Goal: Find specific page/section: Find specific page/section

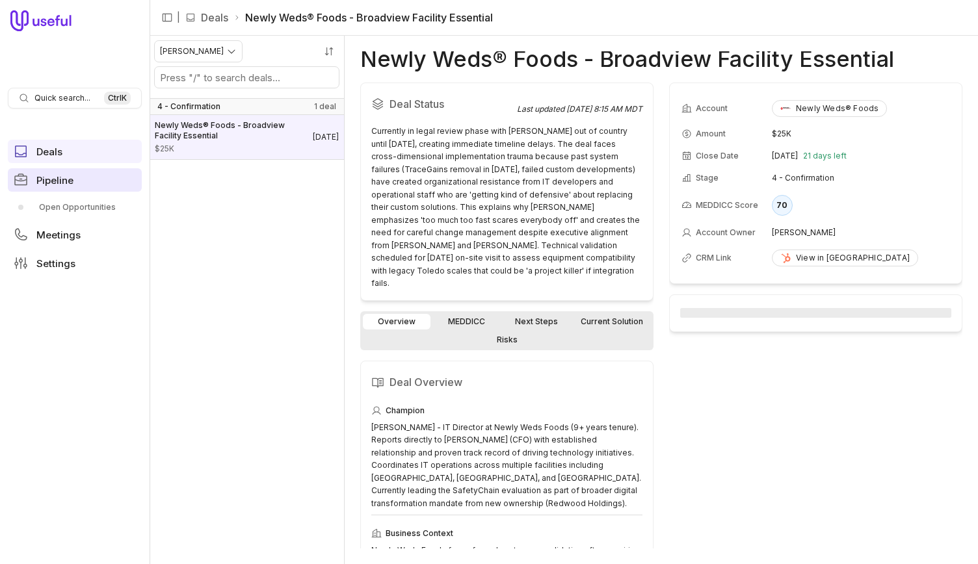
click at [97, 190] on link "Pipeline" at bounding box center [75, 179] width 134 height 23
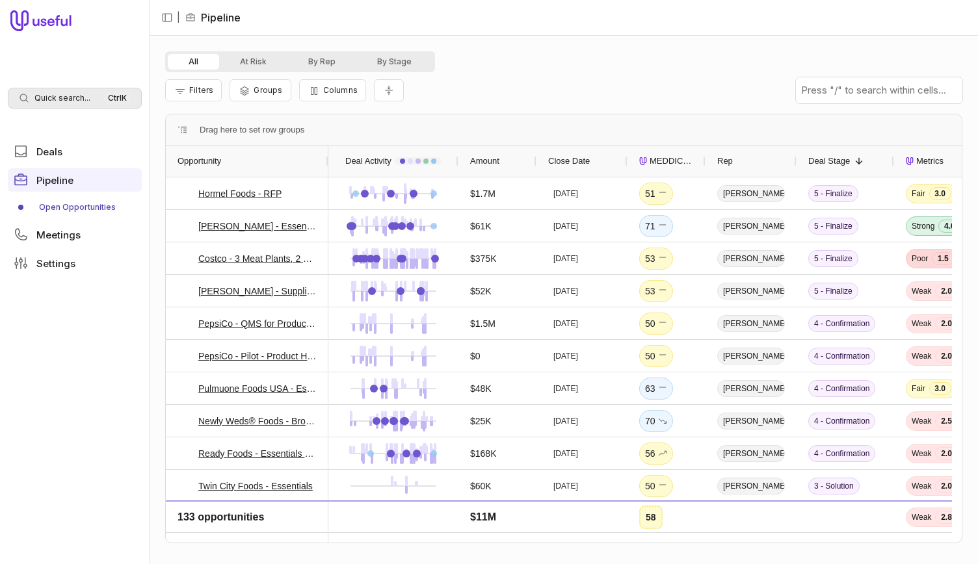
click at [66, 94] on span "Quick search..." at bounding box center [62, 98] width 56 height 10
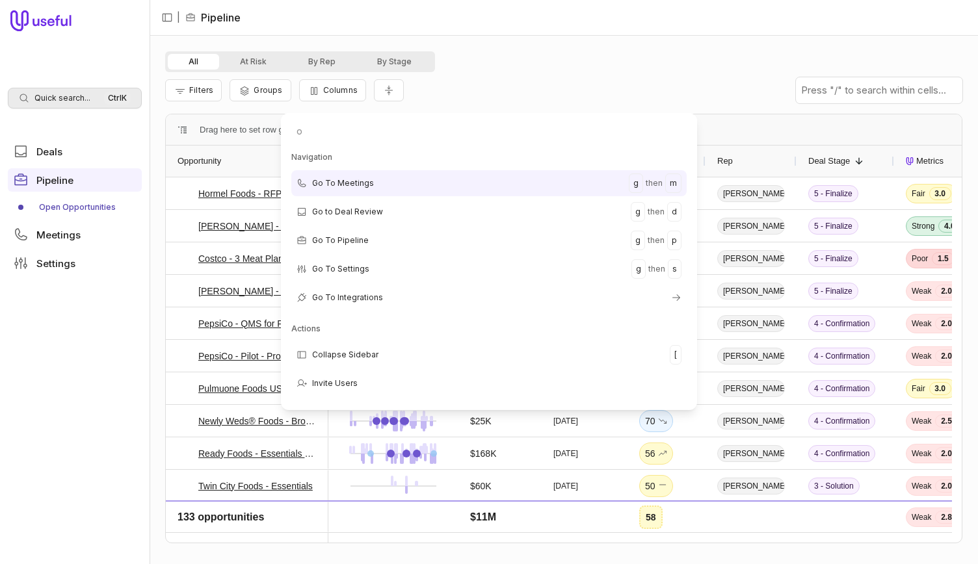
type input "ok"
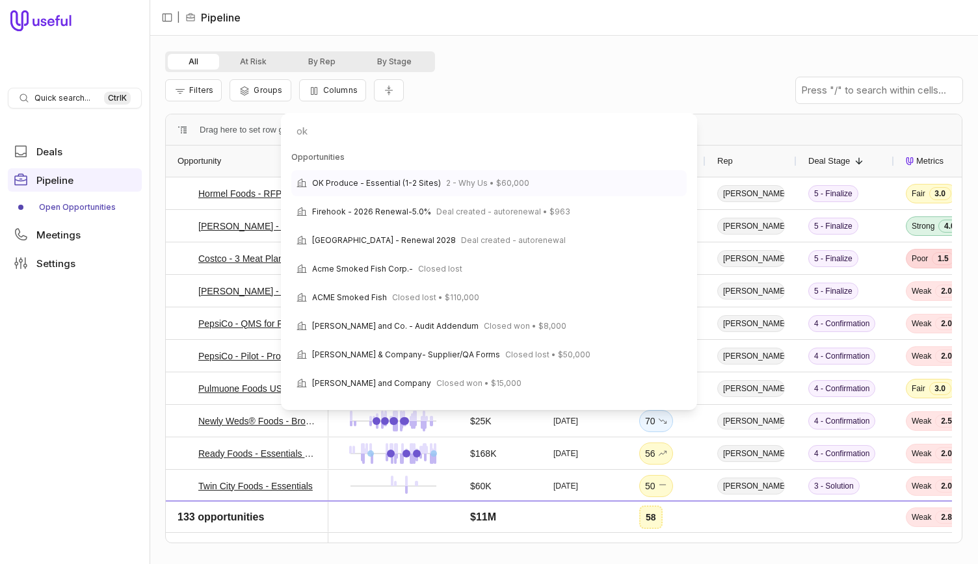
click at [380, 181] on span "OK Produce - Essential (1-2 Sites)" at bounding box center [376, 183] width 129 height 16
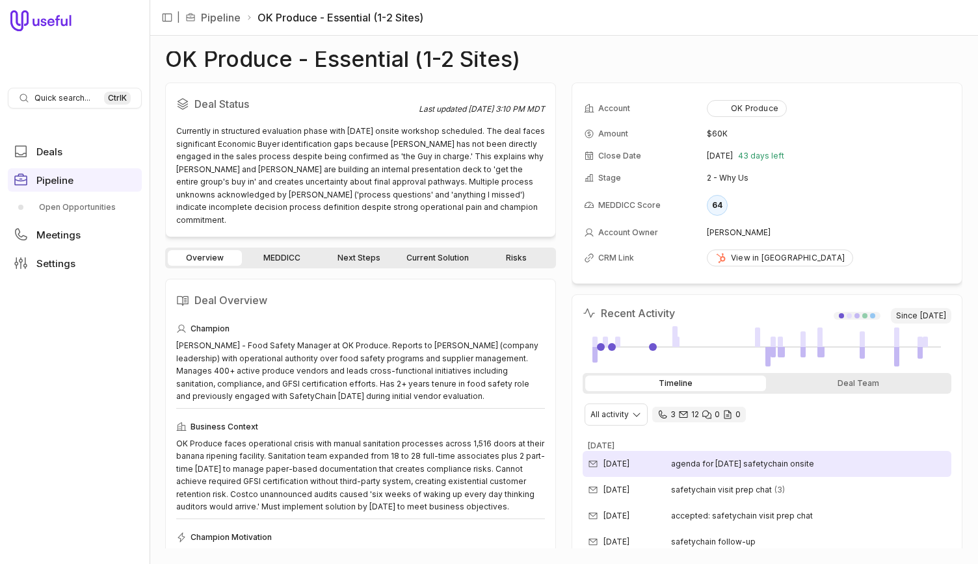
click at [694, 452] on div "[DATE] agenda for [DATE] safetychain onsite" at bounding box center [766, 464] width 369 height 26
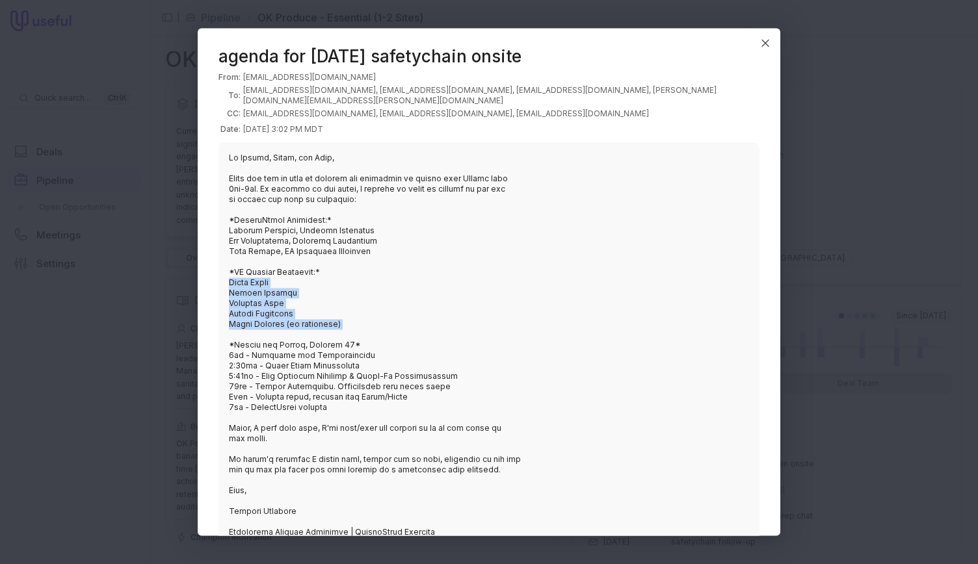
drag, startPoint x: 330, startPoint y: 326, endPoint x: 221, endPoint y: 280, distance: 118.3
click at [221, 280] on blockquote at bounding box center [488, 371] width 541 height 458
copy blockquote "[PERSON_NAME] [PERSON_NAME] [PERSON_NAME] [PERSON_NAME] [PERSON_NAME] (if avail…"
click at [763, 44] on icon "Close" at bounding box center [765, 43] width 12 height 12
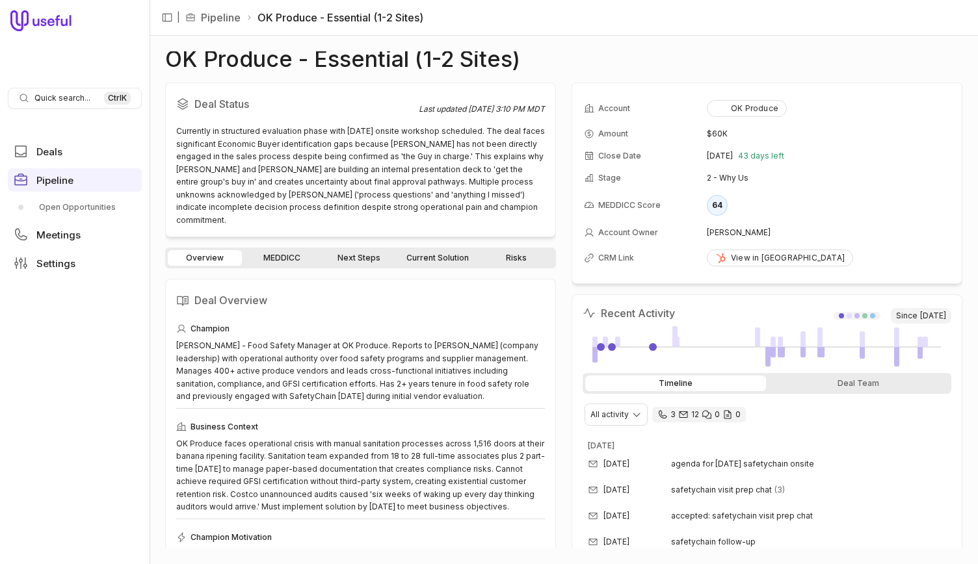
click at [297, 250] on link "MEDDICC" at bounding box center [281, 258] width 74 height 16
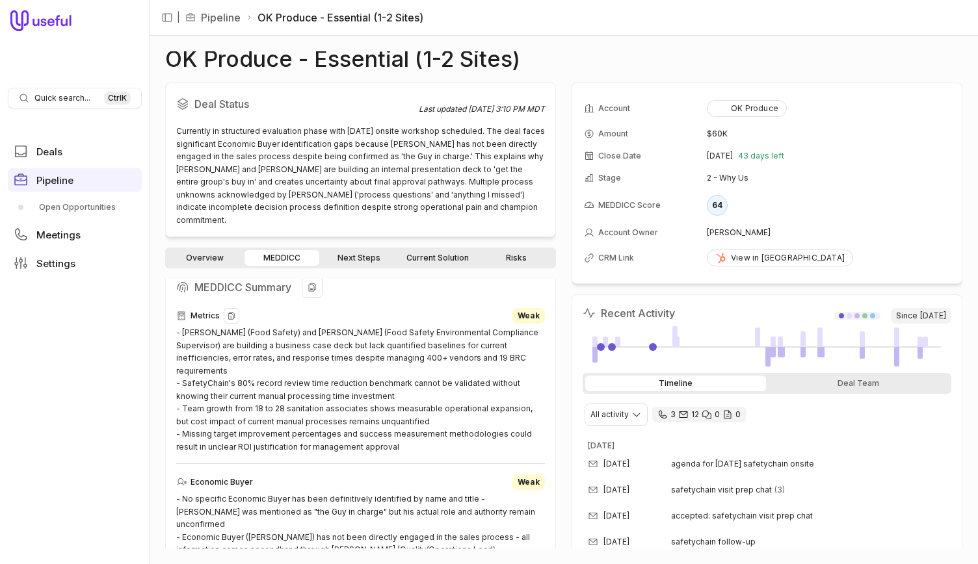
scroll to position [346, 0]
click at [321, 396] on div "- [PERSON_NAME] (Food Safety) and [PERSON_NAME] (Food Safety Environmental Comp…" at bounding box center [360, 389] width 369 height 127
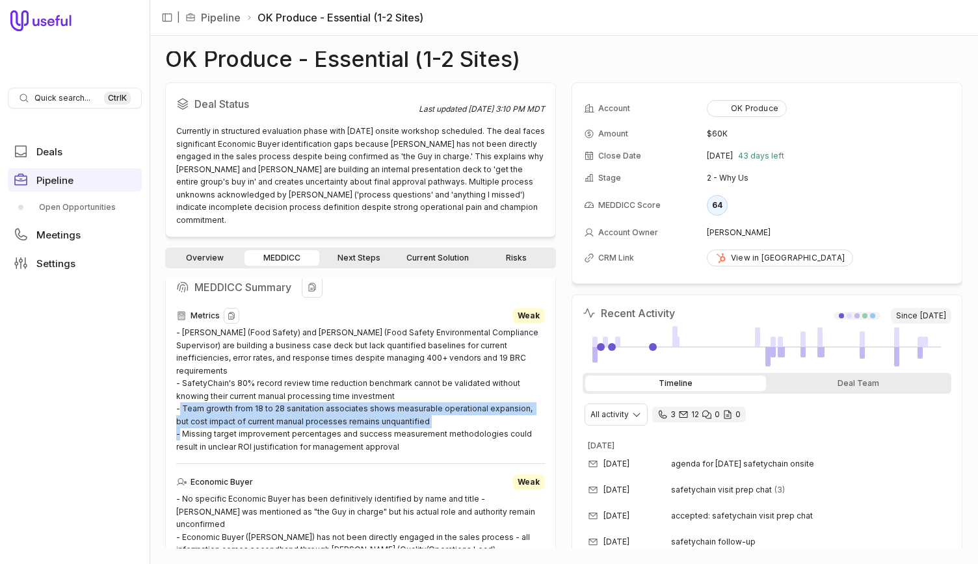
click at [321, 396] on div "- [PERSON_NAME] (Food Safety) and [PERSON_NAME] (Food Safety Environmental Comp…" at bounding box center [360, 389] width 369 height 127
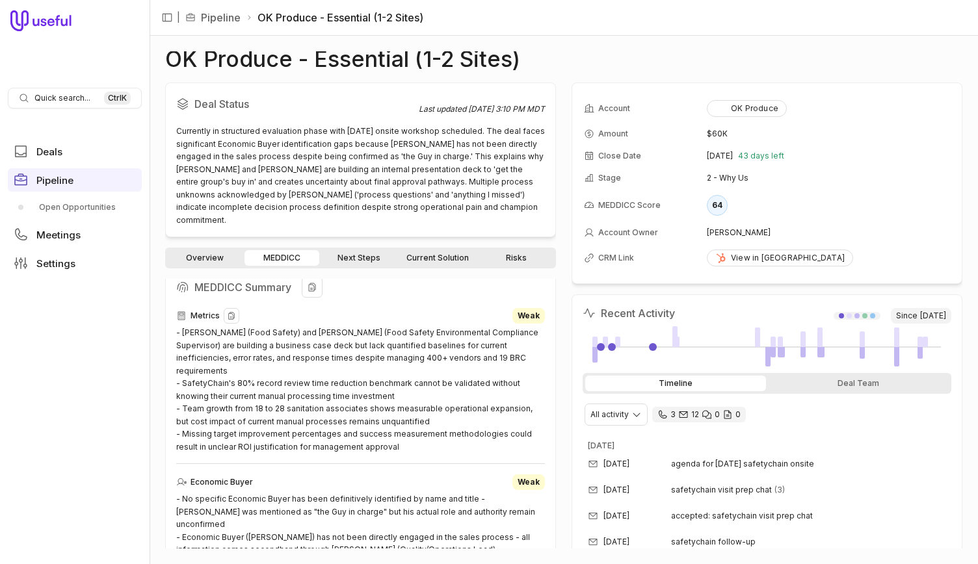
click at [326, 418] on div "- [PERSON_NAME] (Food Safety) and [PERSON_NAME] (Food Safety Environmental Comp…" at bounding box center [360, 389] width 369 height 127
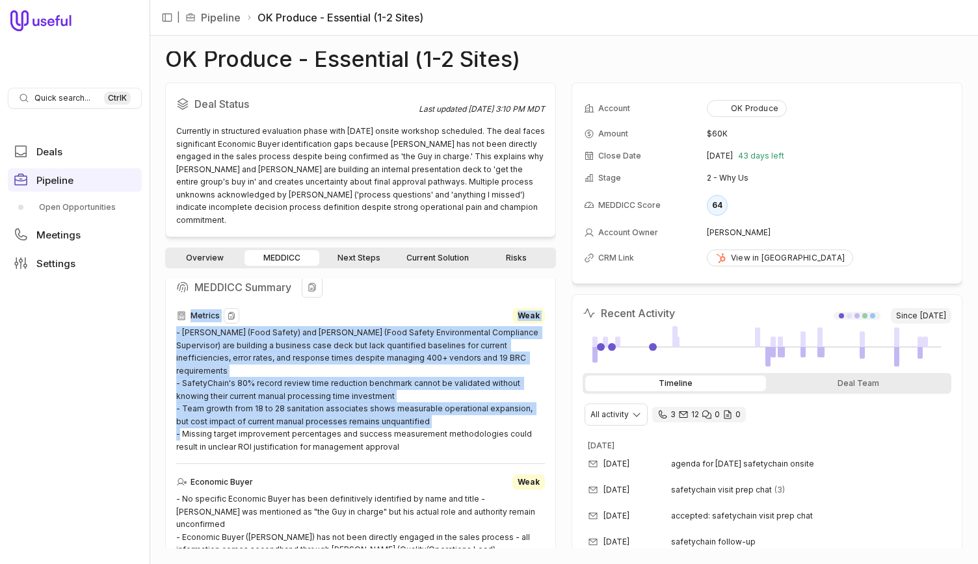
click at [326, 418] on div "- [PERSON_NAME] (Food Safety) and [PERSON_NAME] (Food Safety Environmental Comp…" at bounding box center [360, 389] width 369 height 127
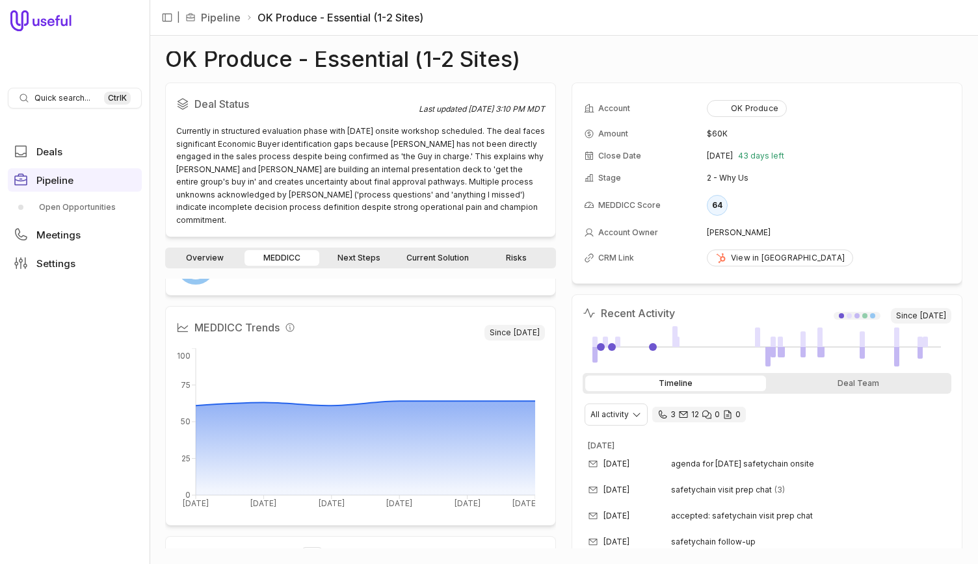
scroll to position [0, 0]
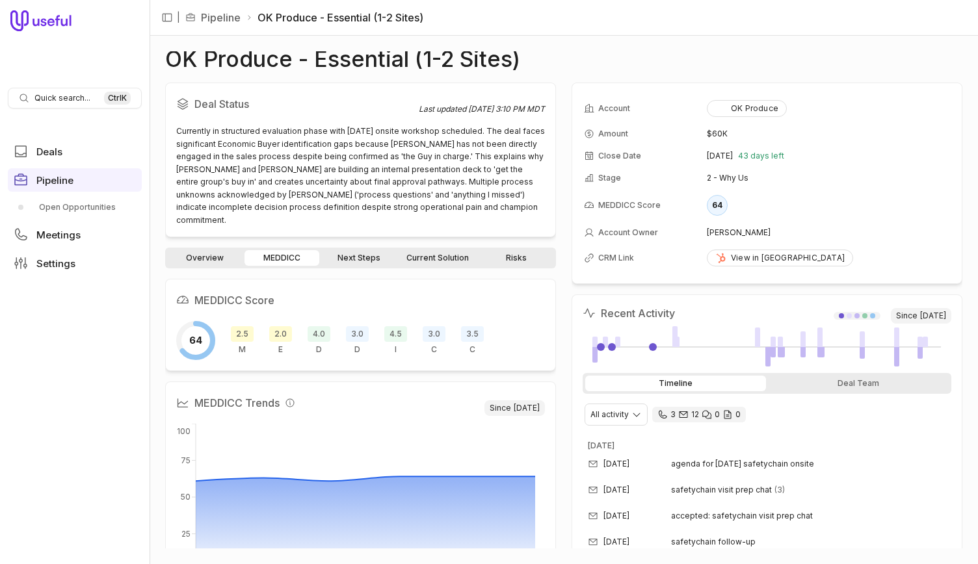
click at [224, 250] on link "Overview" at bounding box center [205, 258] width 74 height 16
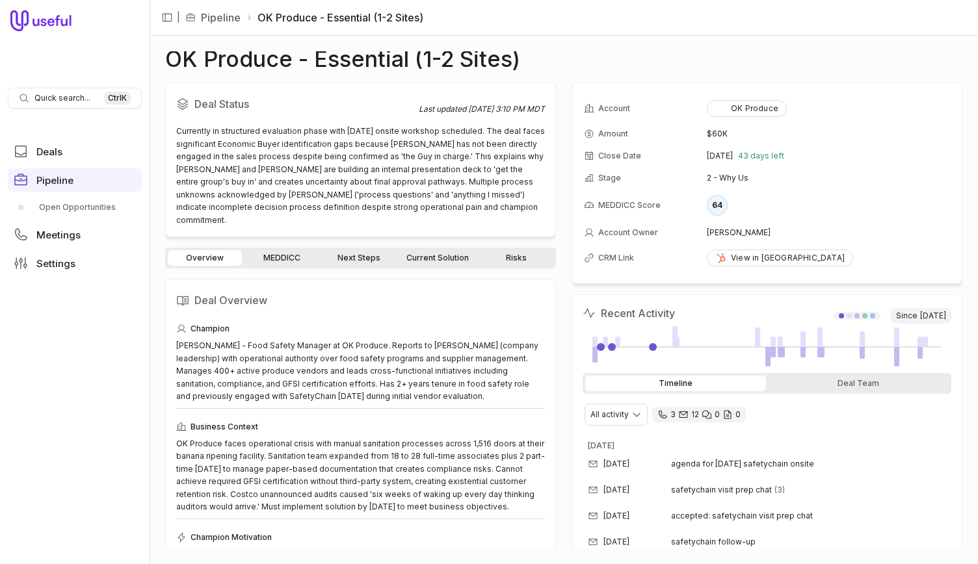
click at [283, 250] on link "MEDDICC" at bounding box center [281, 258] width 74 height 16
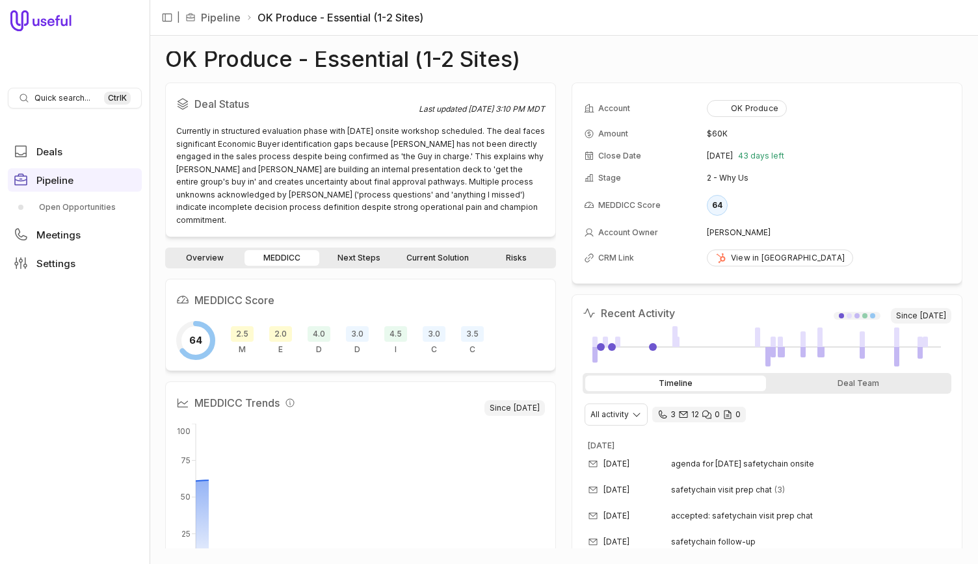
click at [352, 250] on link "Next Steps" at bounding box center [359, 258] width 74 height 16
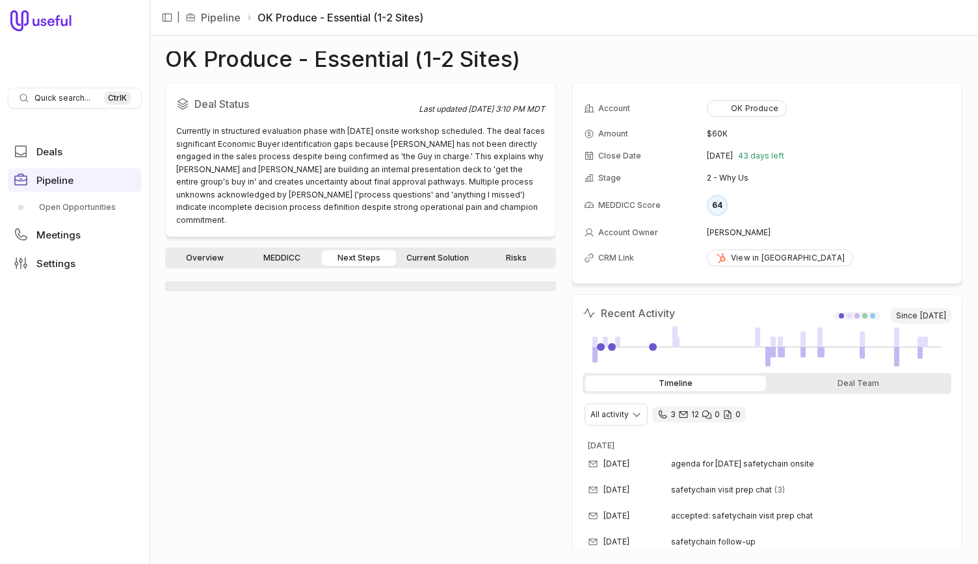
click at [417, 251] on link "Current Solution" at bounding box center [437, 258] width 78 height 16
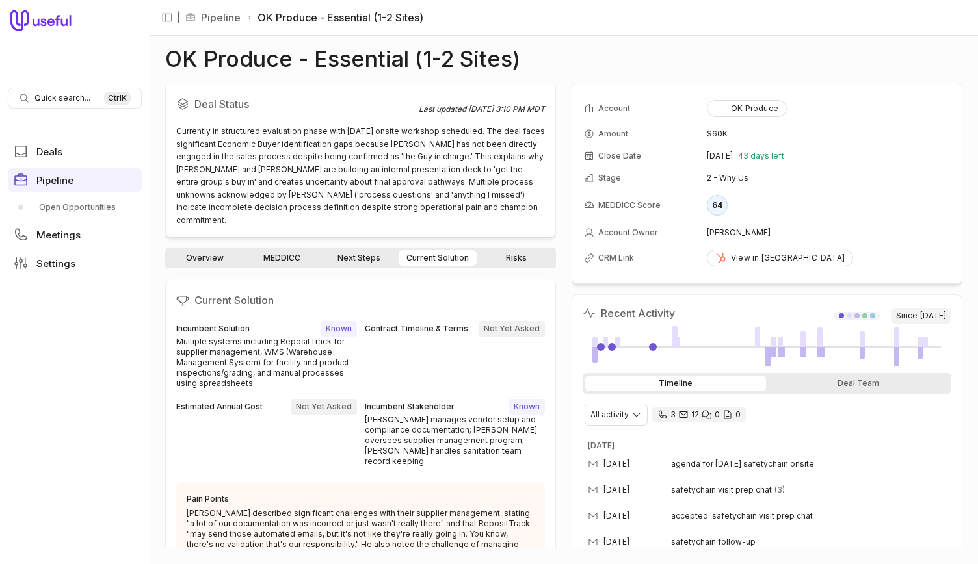
click at [501, 250] on link "Risks" at bounding box center [516, 258] width 74 height 16
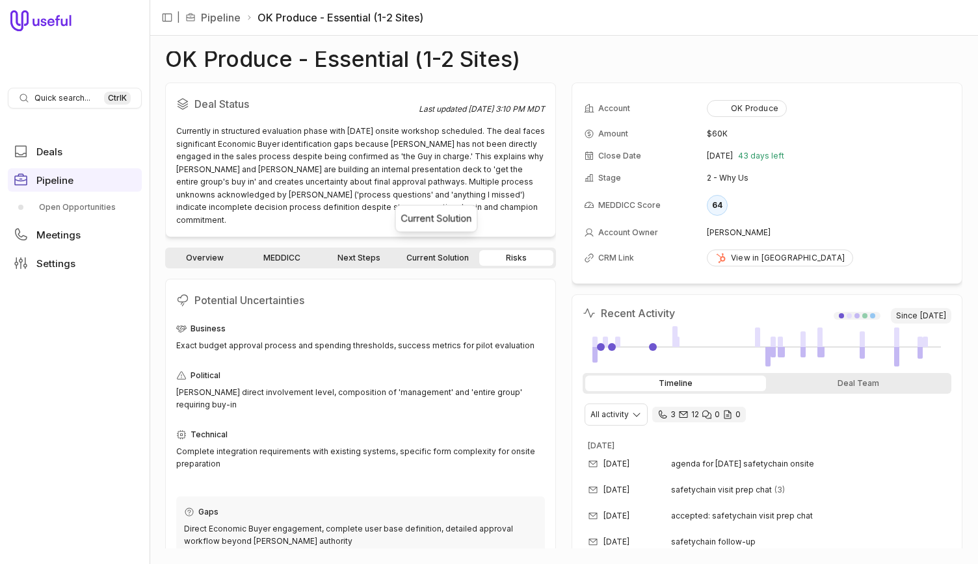
click at [436, 250] on link "Current Solution" at bounding box center [437, 258] width 78 height 16
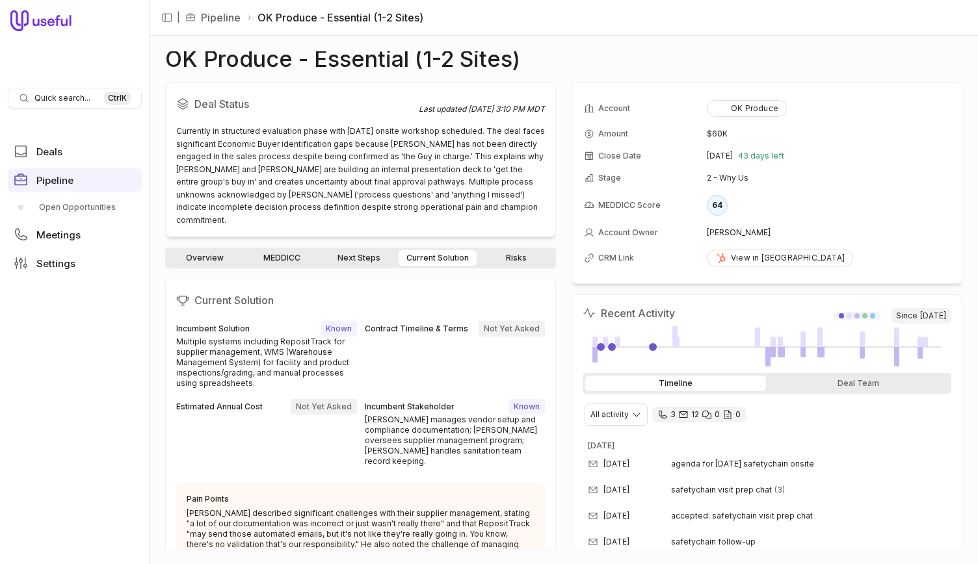
click at [348, 250] on link "Next Steps" at bounding box center [359, 258] width 74 height 16
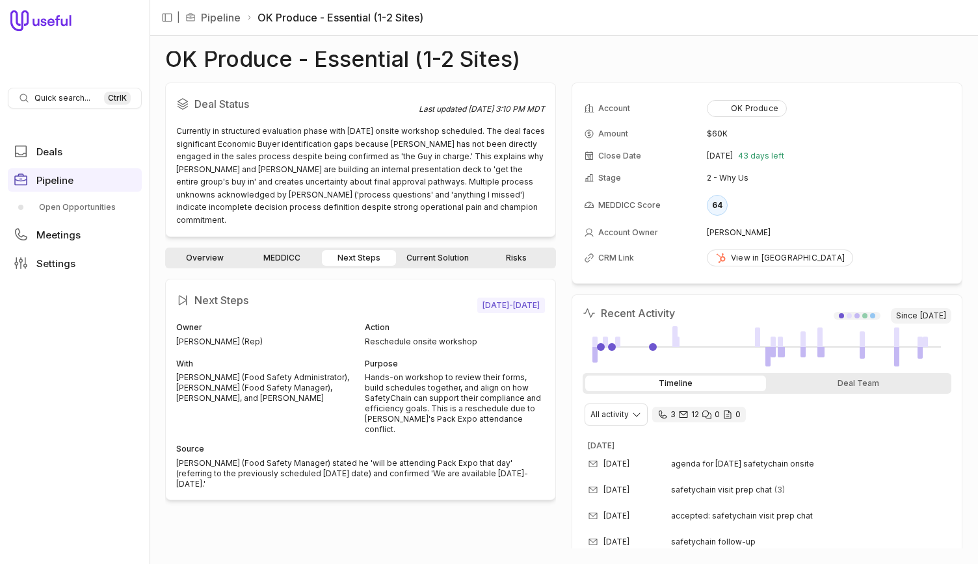
click at [255, 250] on link "MEDDICC" at bounding box center [281, 258] width 74 height 16
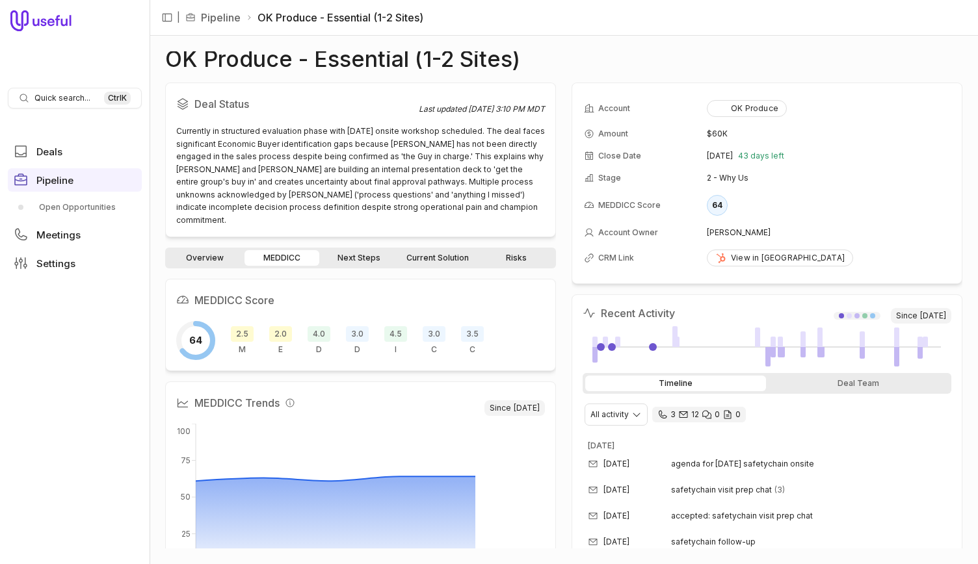
click at [217, 250] on link "Overview" at bounding box center [205, 258] width 74 height 16
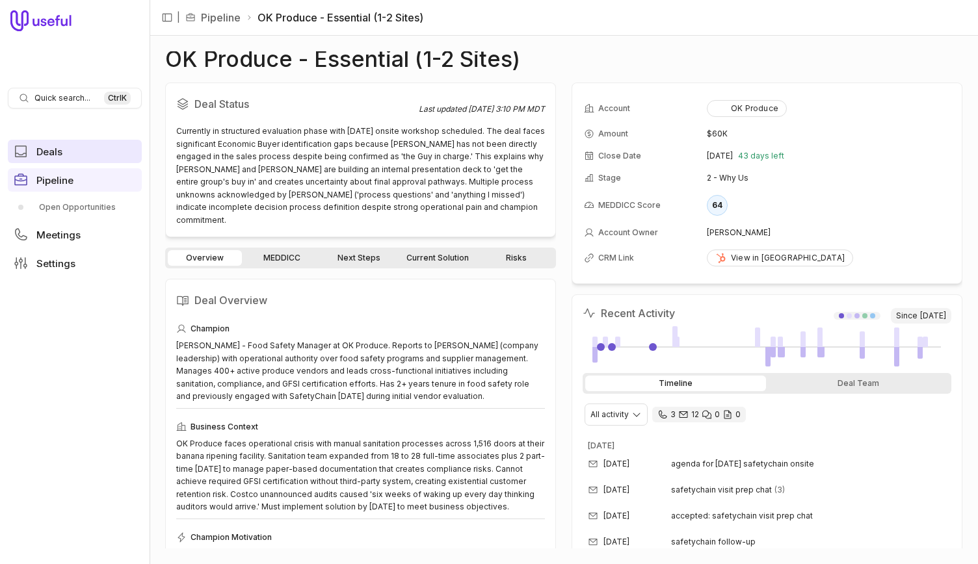
click at [75, 141] on link "Deals" at bounding box center [75, 151] width 134 height 23
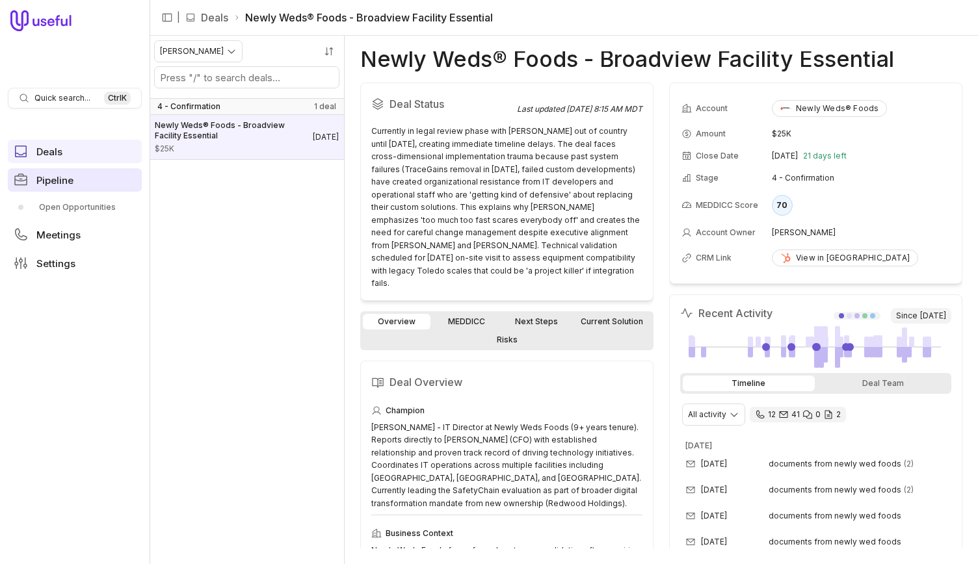
click at [84, 180] on link "Pipeline" at bounding box center [75, 179] width 134 height 23
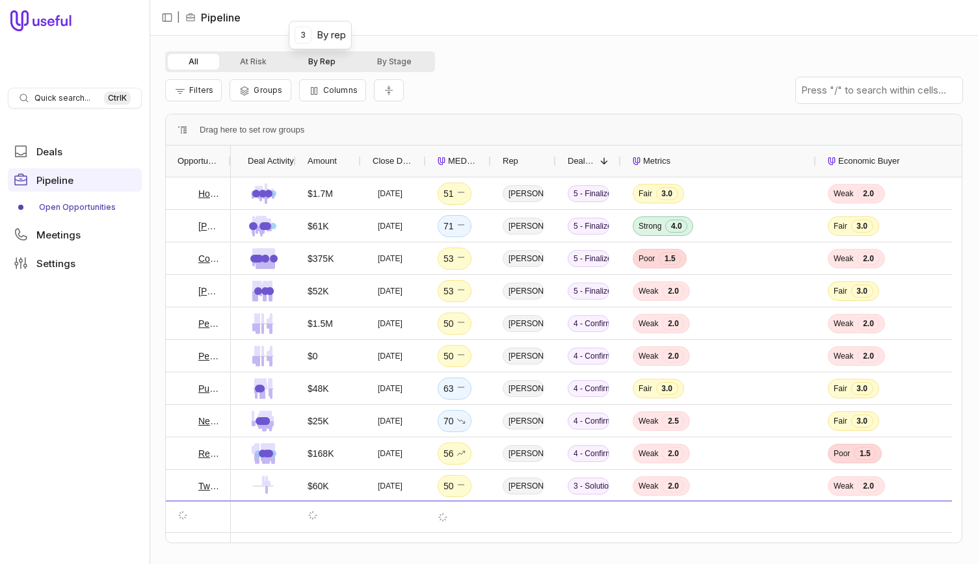
click at [338, 66] on button "By Rep" at bounding box center [321, 62] width 69 height 16
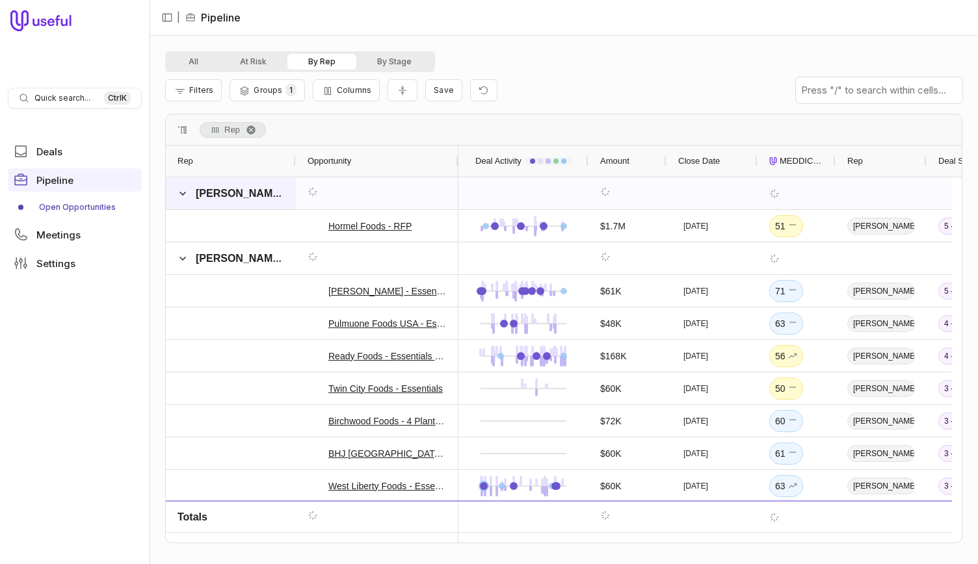
click at [179, 198] on span at bounding box center [182, 194] width 10 height 26
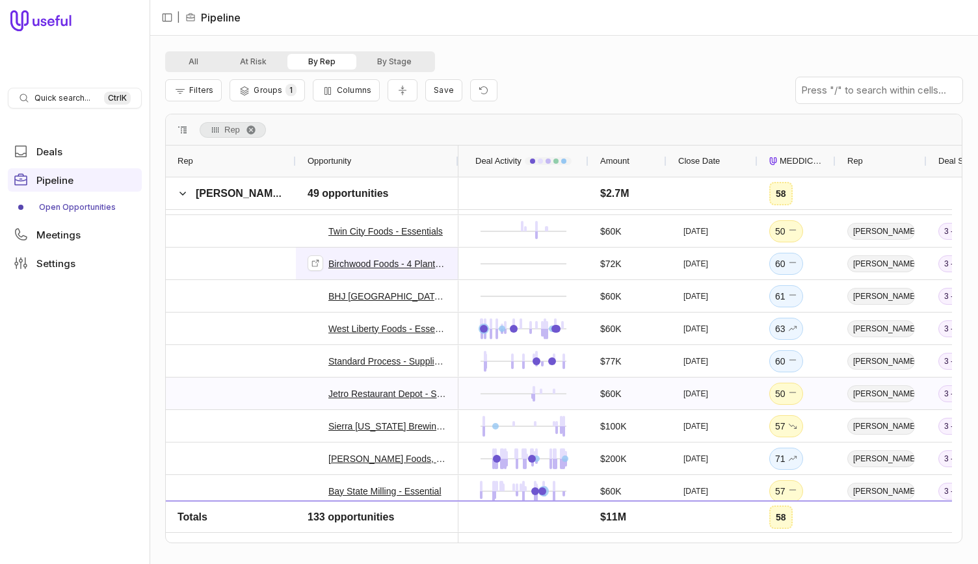
scroll to position [125, 0]
